Goal: Information Seeking & Learning: Learn about a topic

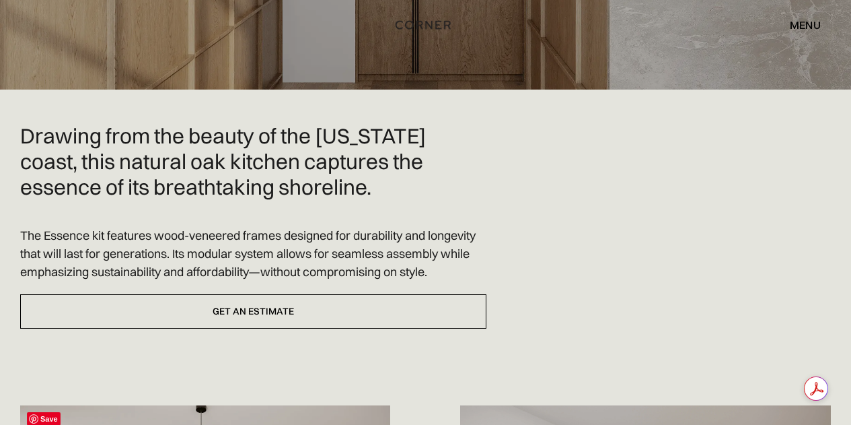
scroll to position [312, 0]
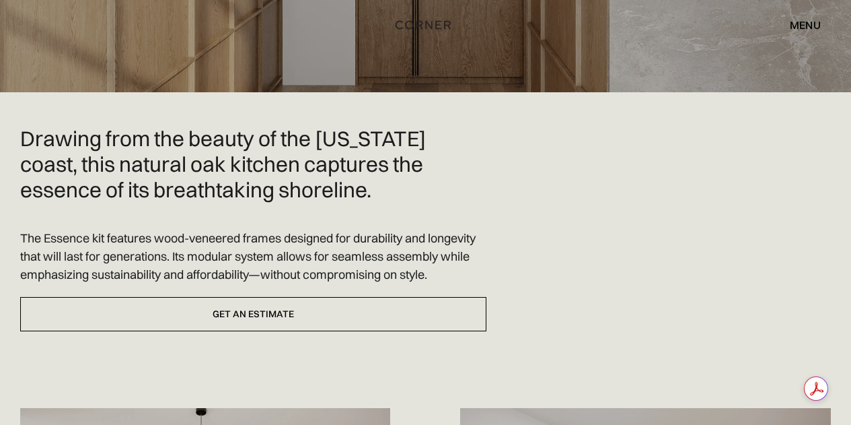
click at [806, 24] on div "menu" at bounding box center [805, 25] width 31 height 11
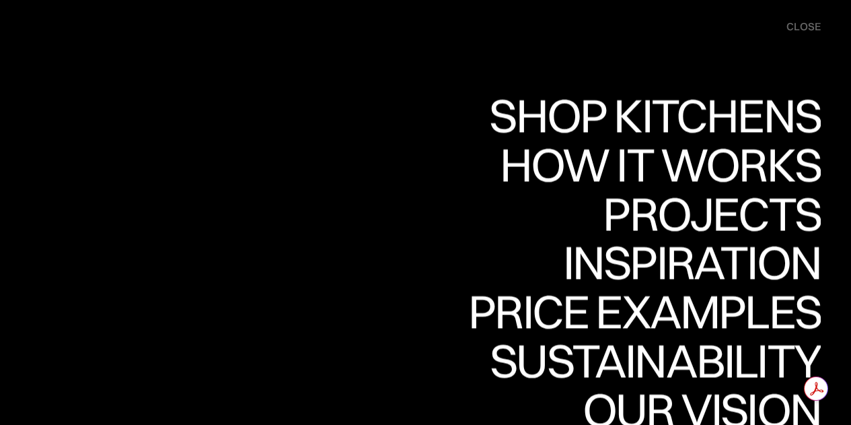
scroll to position [6273, 0]
click at [805, 26] on div "close" at bounding box center [804, 27] width 34 height 15
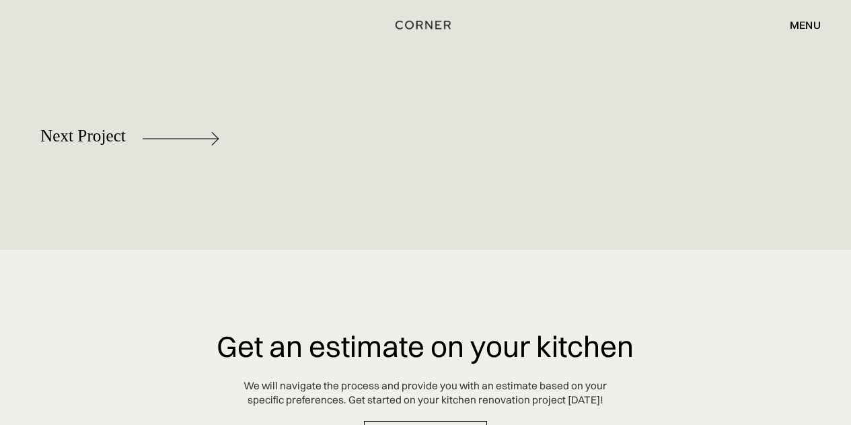
scroll to position [5962, 0]
click at [141, 143] on div "[GEOGRAPHIC_DATA]" at bounding box center [220, 140] width 173 height 19
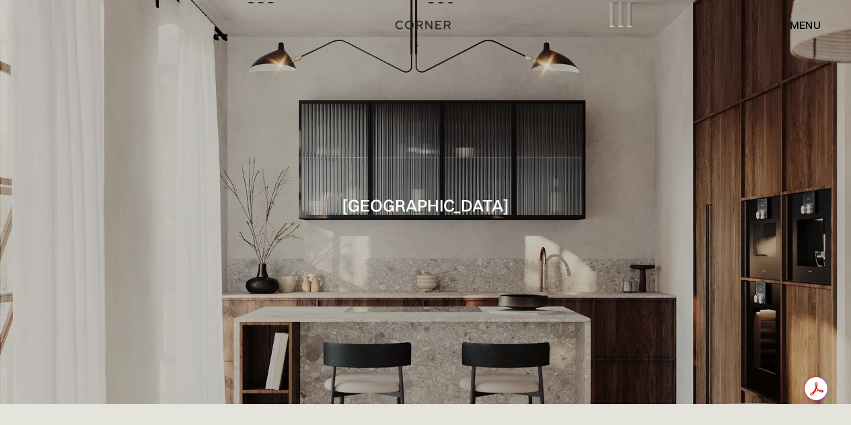
click at [797, 22] on div "menu" at bounding box center [805, 25] width 31 height 11
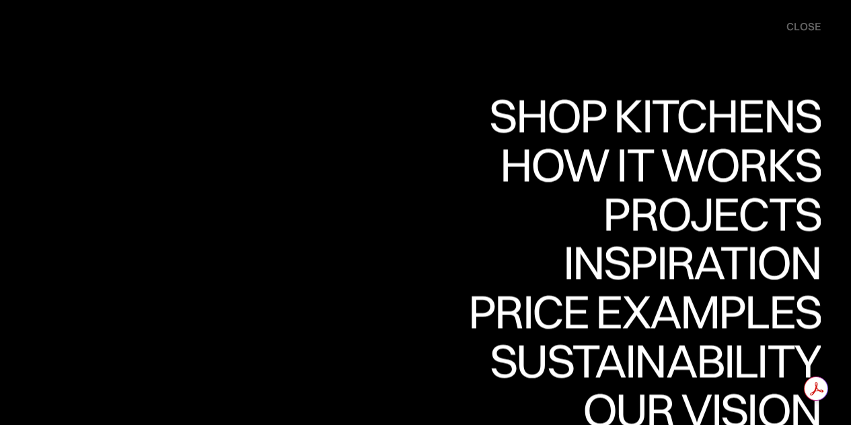
click at [797, 22] on div "close" at bounding box center [804, 27] width 34 height 15
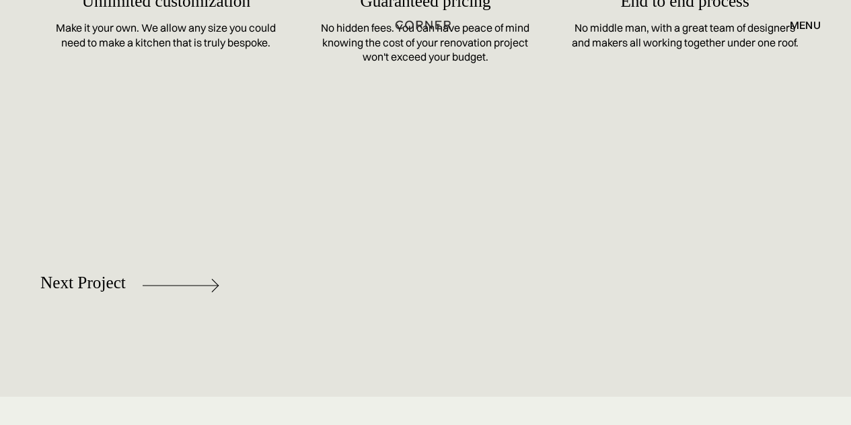
scroll to position [5816, 0]
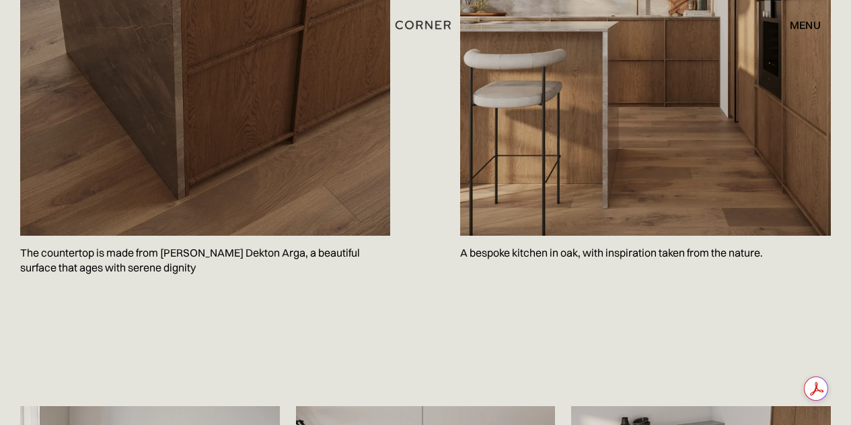
scroll to position [1593, 0]
